Goal: Transaction & Acquisition: Purchase product/service

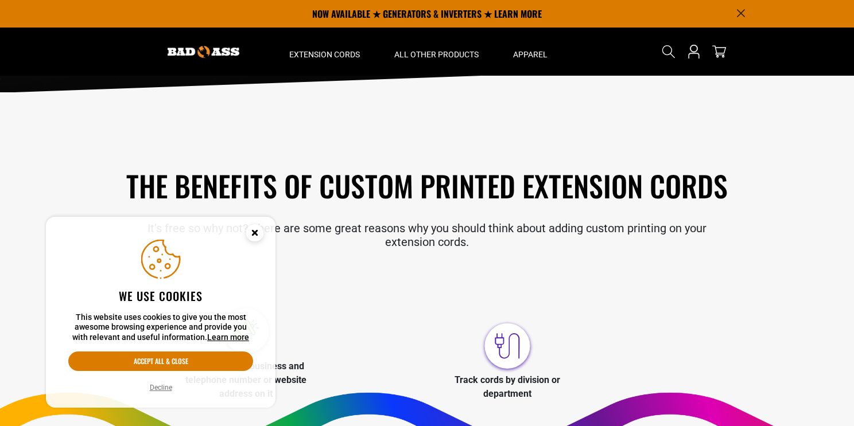
scroll to position [196, 0]
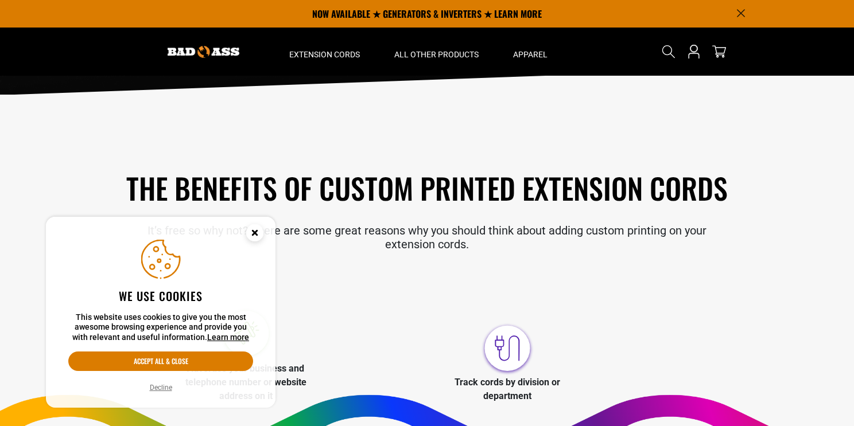
click at [255, 234] on icon "Cookie Consent" at bounding box center [254, 233] width 4 height 4
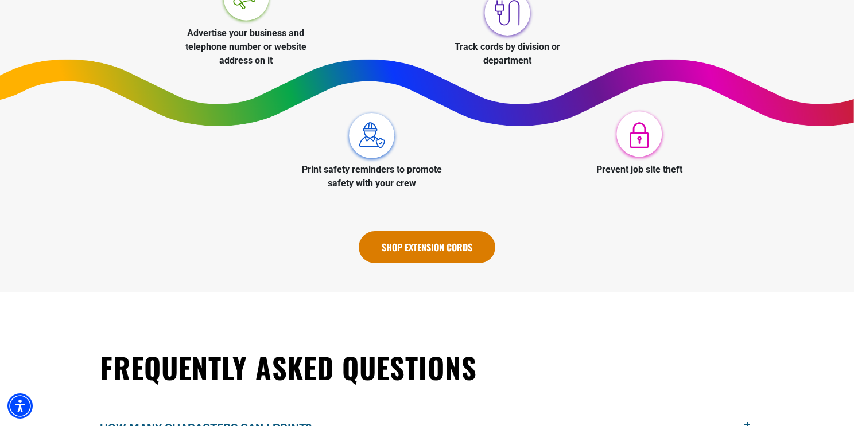
scroll to position [536, 0]
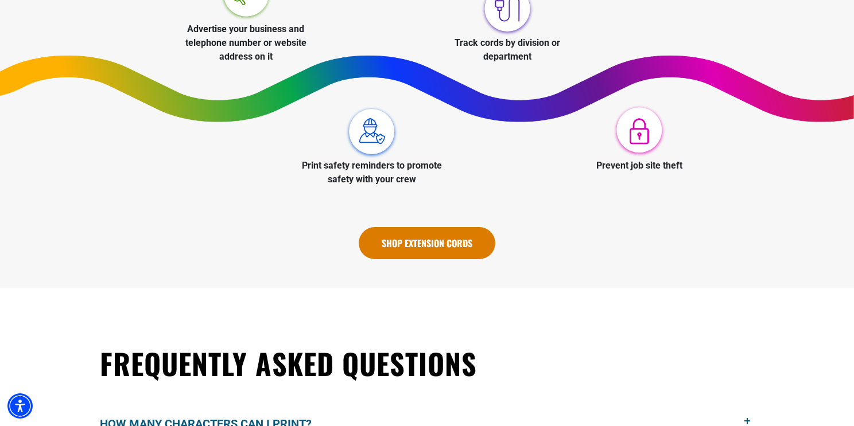
click at [429, 258] on link "Shop Extension Cords" at bounding box center [427, 243] width 137 height 32
